Goal: Navigation & Orientation: Find specific page/section

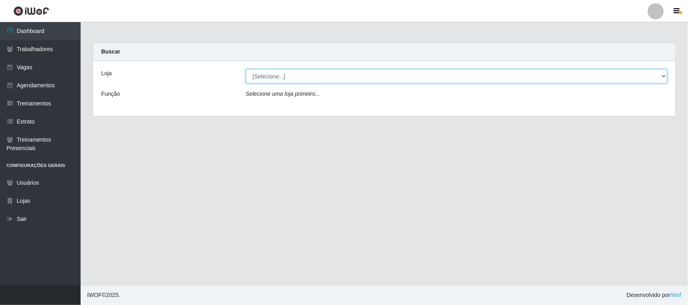
click at [663, 76] on select "[Selecione...] Nordestão - [GEOGRAPHIC_DATA]" at bounding box center [456, 76] width 421 height 14
select select "420"
click at [246, 69] on select "[Selecione...] Nordestão - [GEOGRAPHIC_DATA]" at bounding box center [456, 76] width 421 height 14
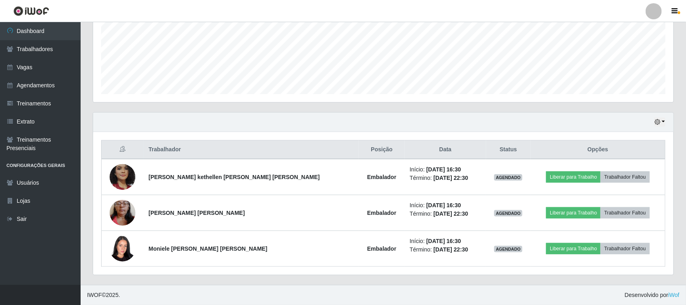
scroll to position [195, 0]
click at [52, 91] on link "Agendamentos" at bounding box center [40, 86] width 81 height 18
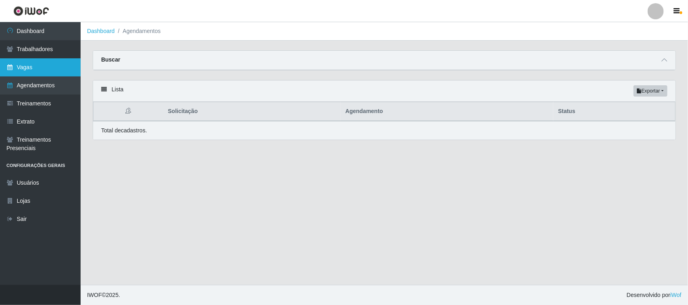
click at [47, 67] on link "Vagas" at bounding box center [40, 67] width 81 height 18
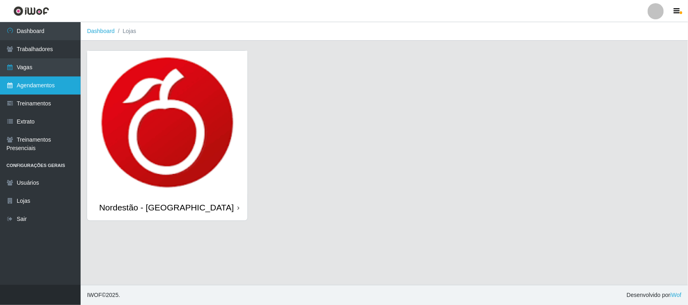
click at [51, 87] on link "Agendamentos" at bounding box center [40, 86] width 81 height 18
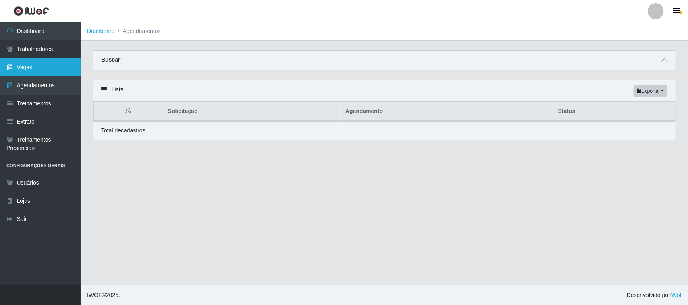
click at [25, 68] on link "Vagas" at bounding box center [40, 67] width 81 height 18
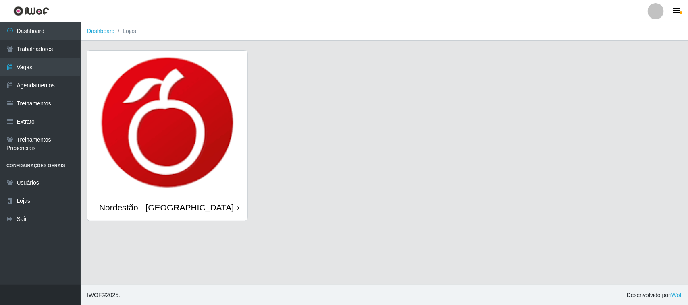
click at [238, 208] on icon at bounding box center [238, 208] width 2 height 6
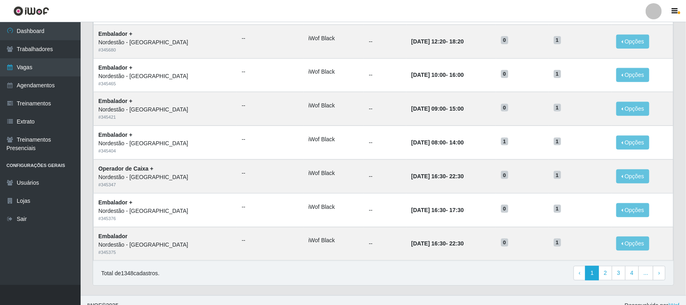
scroll to position [379, 0]
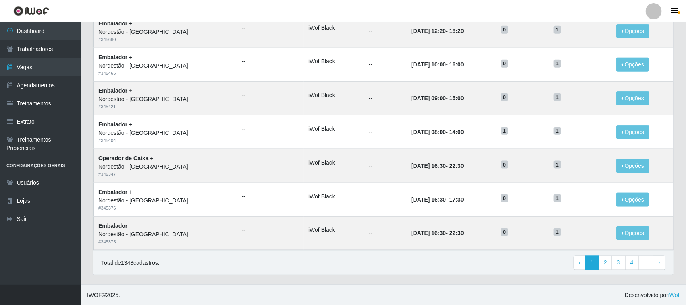
click at [138, 263] on p "Total de 1348 cadastros." at bounding box center [130, 263] width 58 height 8
click at [606, 262] on link "2" at bounding box center [605, 263] width 14 height 15
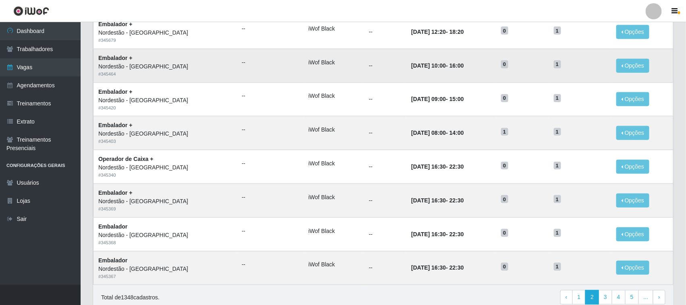
scroll to position [379, 0]
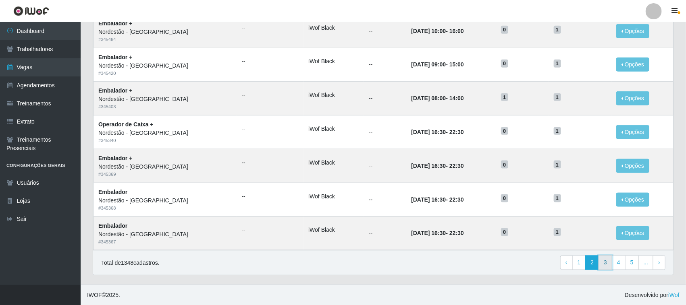
click at [606, 263] on link "3" at bounding box center [605, 263] width 14 height 15
click at [605, 263] on link "4" at bounding box center [605, 263] width 14 height 15
click at [603, 263] on link "5" at bounding box center [605, 263] width 14 height 15
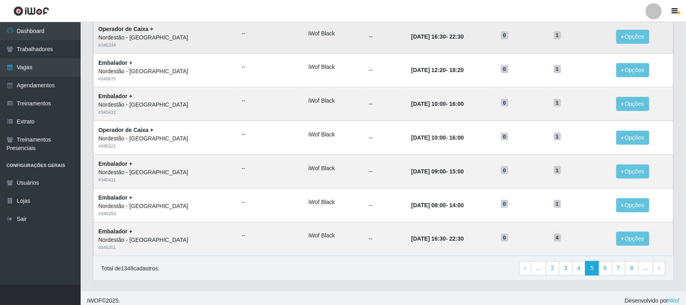
scroll to position [379, 0]
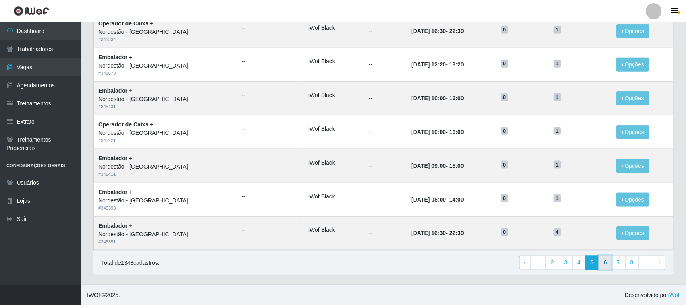
click at [604, 264] on link "6" at bounding box center [605, 263] width 14 height 15
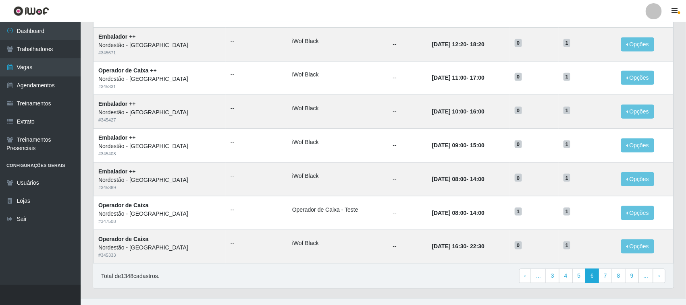
scroll to position [379, 0]
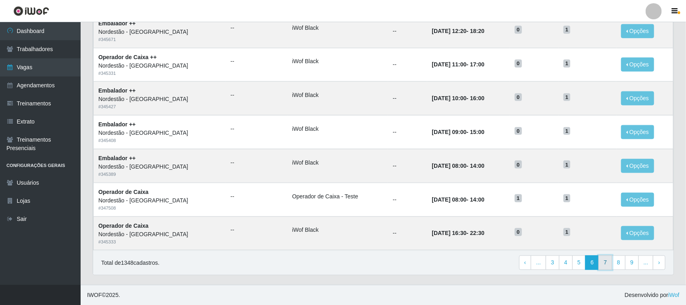
click at [605, 264] on link "7" at bounding box center [605, 263] width 14 height 15
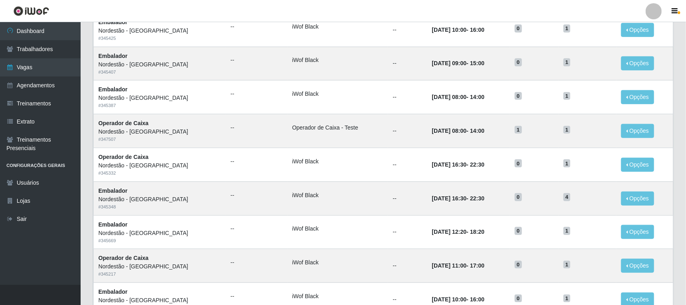
scroll to position [379, 0]
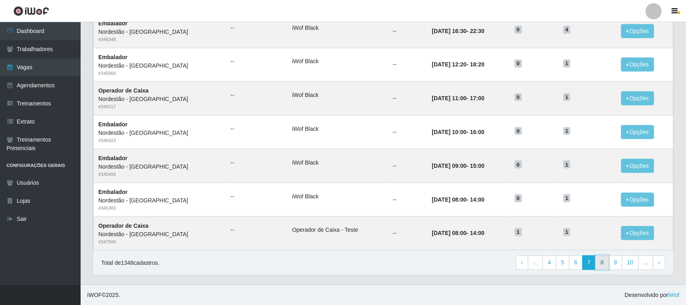
click at [604, 262] on link "8" at bounding box center [602, 263] width 14 height 15
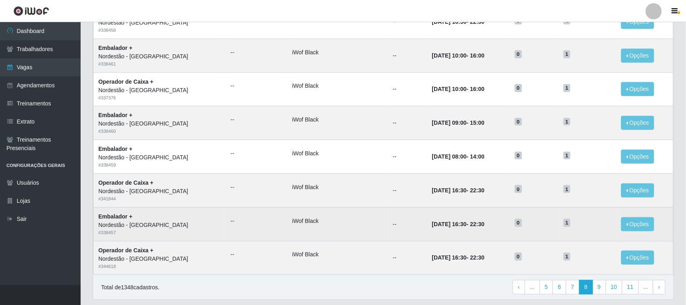
scroll to position [379, 0]
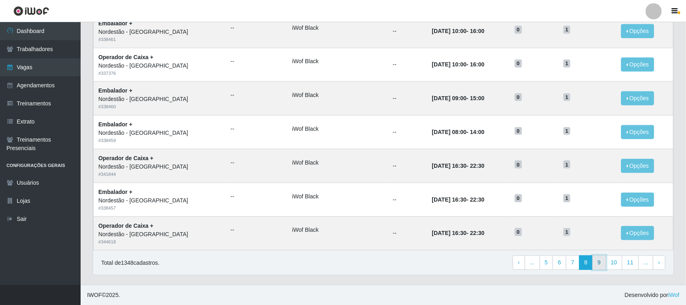
click at [599, 264] on link "9" at bounding box center [599, 263] width 14 height 15
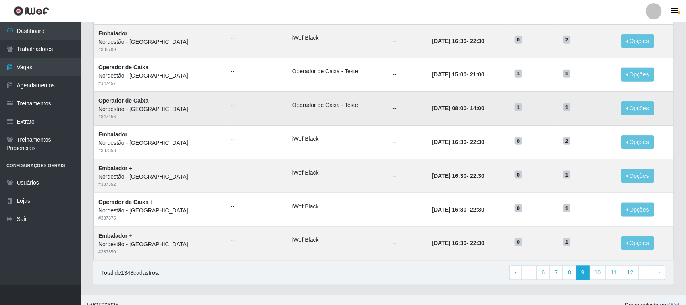
scroll to position [379, 0]
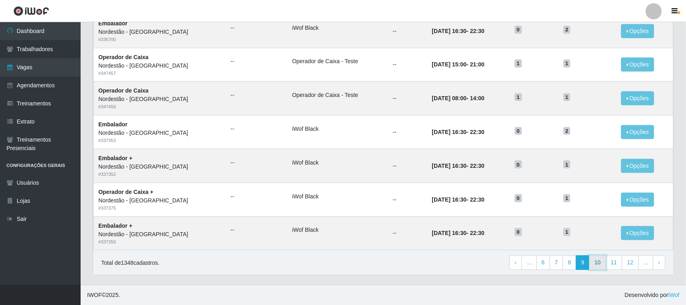
click at [597, 263] on link "10" at bounding box center [597, 263] width 17 height 15
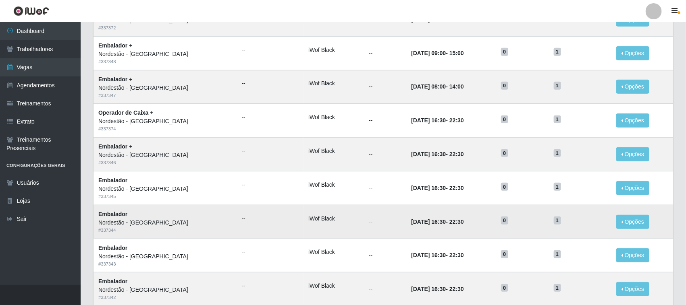
scroll to position [379, 0]
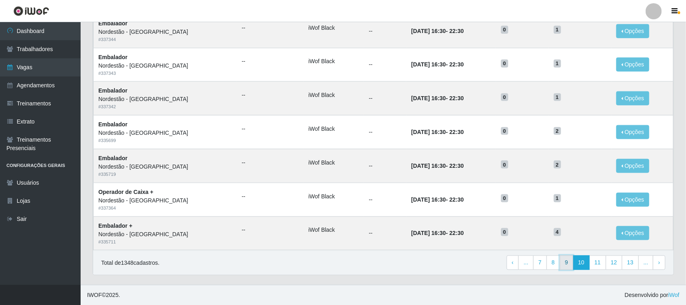
click at [564, 262] on link "9" at bounding box center [567, 263] width 14 height 15
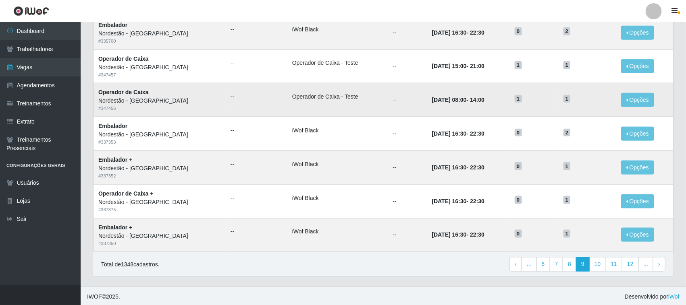
scroll to position [379, 0]
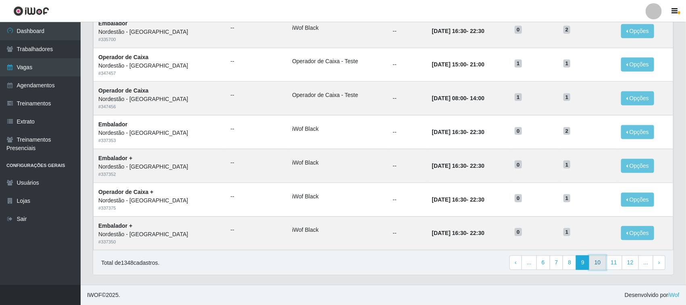
click at [599, 263] on link "10" at bounding box center [597, 263] width 17 height 15
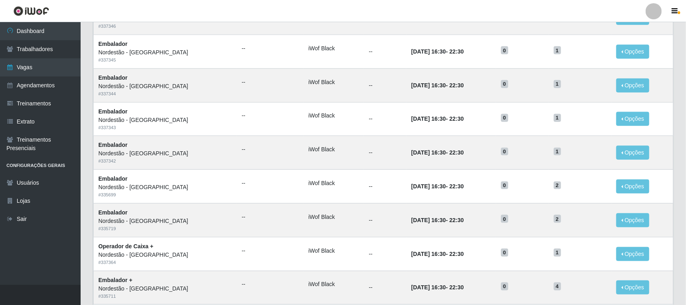
scroll to position [379, 0]
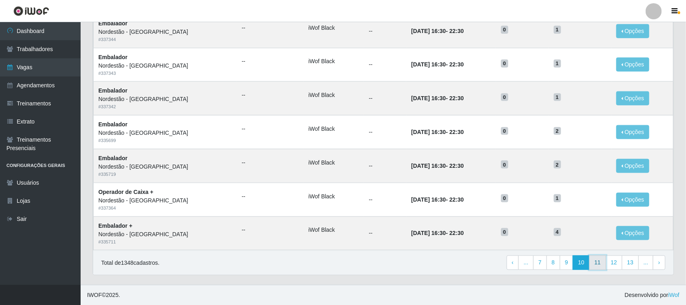
click at [598, 263] on link "11" at bounding box center [597, 263] width 17 height 15
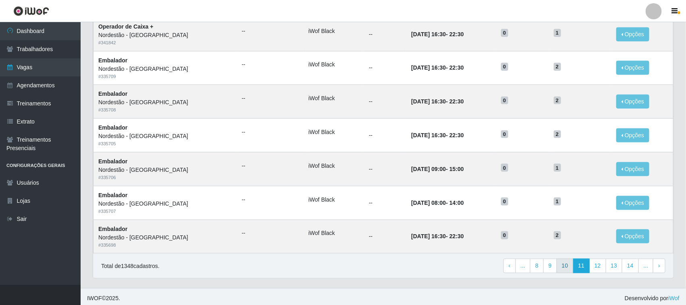
scroll to position [379, 0]
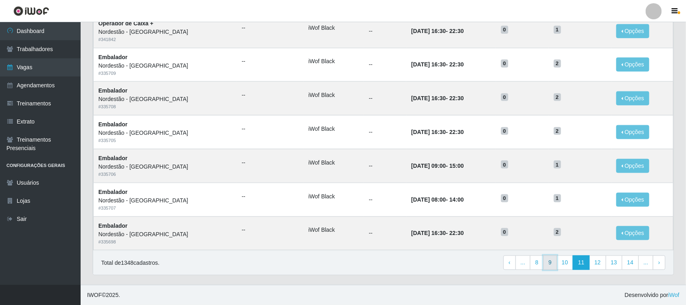
click at [551, 265] on link "9" at bounding box center [550, 263] width 14 height 15
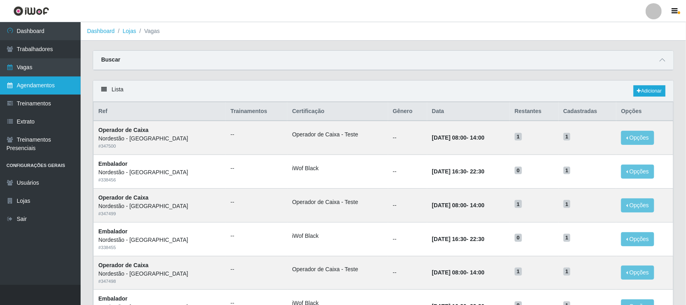
click at [31, 85] on link "Agendamentos" at bounding box center [40, 86] width 81 height 18
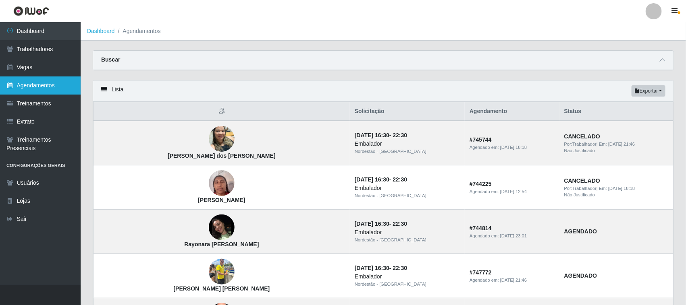
click at [28, 87] on link "Agendamentos" at bounding box center [40, 86] width 81 height 18
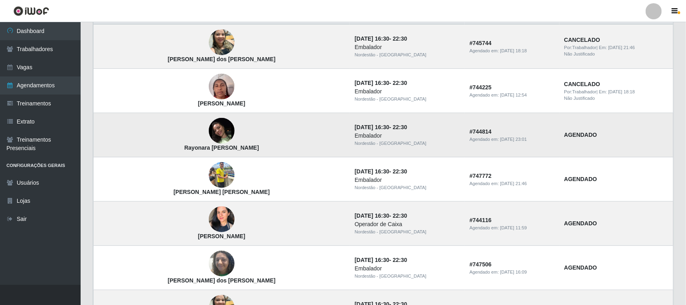
scroll to position [101, 0]
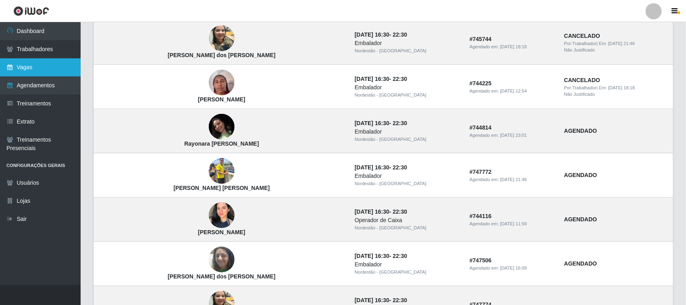
click at [32, 70] on link "Vagas" at bounding box center [40, 67] width 81 height 18
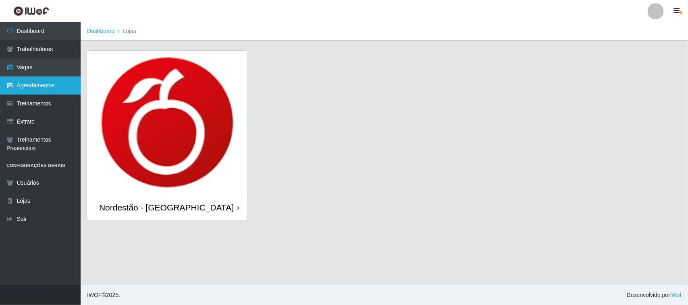
click at [33, 86] on link "Agendamentos" at bounding box center [40, 86] width 81 height 18
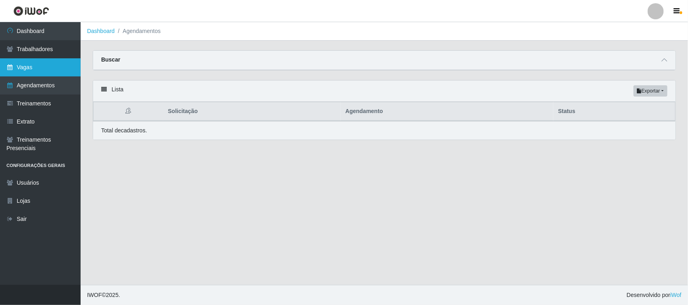
click at [55, 72] on link "Vagas" at bounding box center [40, 67] width 81 height 18
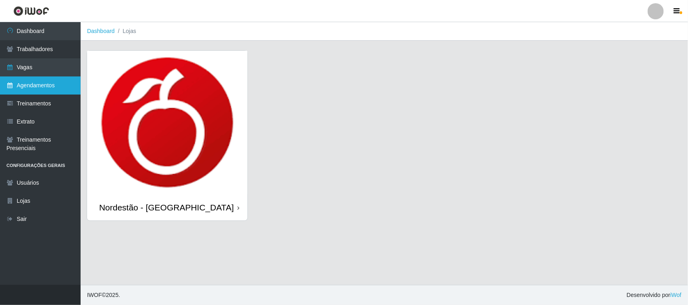
click at [44, 85] on link "Agendamentos" at bounding box center [40, 86] width 81 height 18
